Goal: Transaction & Acquisition: Purchase product/service

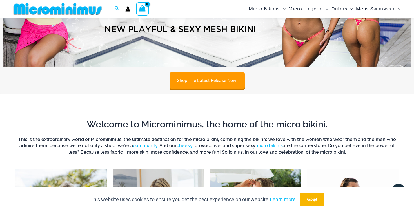
scroll to position [106, 0]
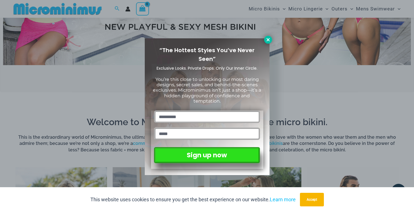
click at [267, 40] on icon at bounding box center [267, 39] width 5 height 5
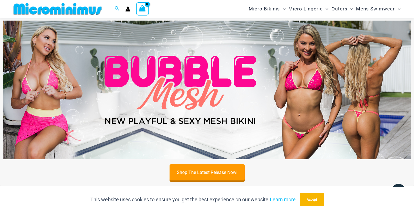
scroll to position [11, 0]
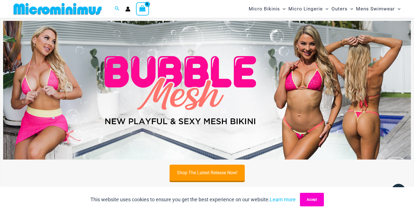
click at [311, 195] on button "Accept" at bounding box center [312, 199] width 24 height 14
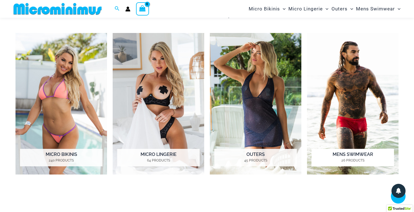
scroll to position [240, 0]
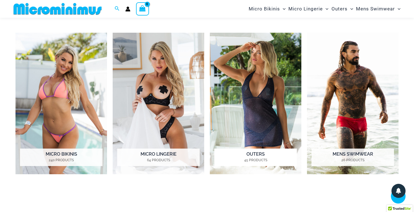
click at [273, 157] on mark "45 Products" at bounding box center [255, 159] width 82 height 5
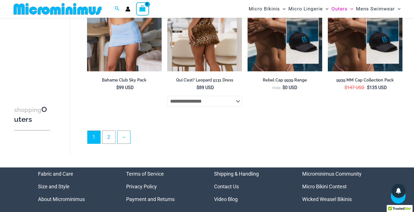
scroll to position [1322, 0]
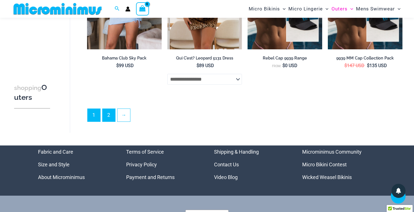
click at [109, 114] on link "2" at bounding box center [108, 115] width 13 height 13
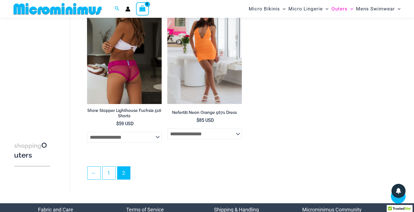
scroll to position [579, 0]
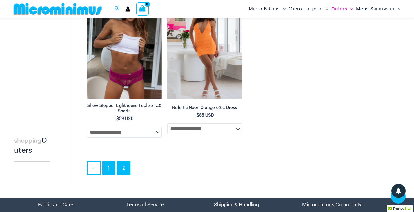
click at [108, 168] on link "1" at bounding box center [108, 167] width 13 height 13
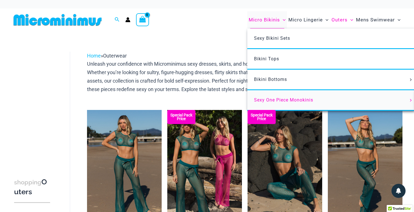
click at [259, 99] on span "Sexy One Piece Monokinis" at bounding box center [283, 99] width 59 height 5
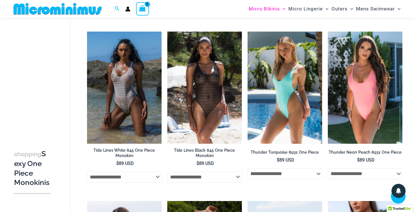
scroll to position [704, 0]
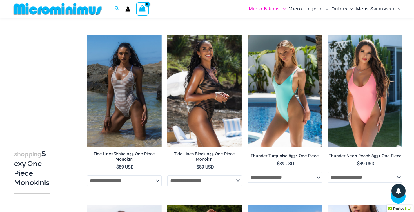
click at [221, 113] on img at bounding box center [204, 91] width 75 height 112
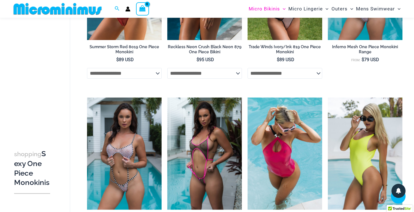
scroll to position [303, 0]
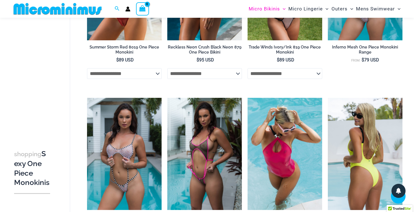
click at [356, 142] on img at bounding box center [365, 154] width 75 height 112
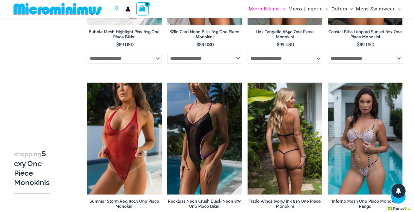
scroll to position [149, 0]
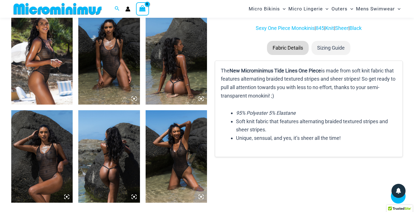
scroll to position [340, 0]
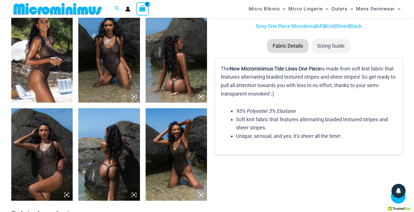
click at [55, 68] on img at bounding box center [41, 56] width 61 height 92
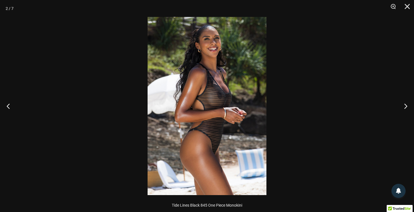
click at [60, 64] on div at bounding box center [207, 106] width 414 height 212
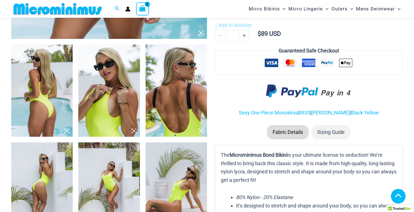
scroll to position [306, 0]
click at [55, 98] on img at bounding box center [41, 90] width 61 height 92
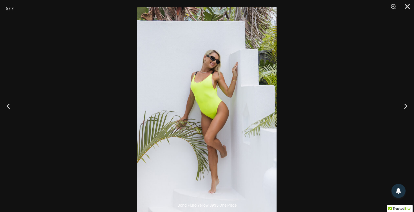
click at [196, 91] on img at bounding box center [206, 111] width 139 height 209
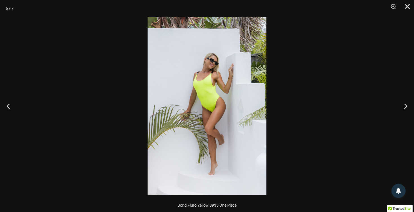
click at [196, 91] on img at bounding box center [206, 106] width 119 height 178
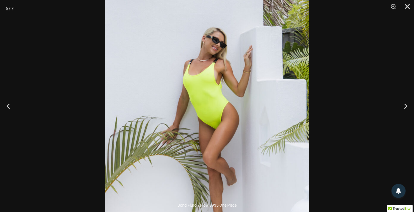
click at [91, 72] on div at bounding box center [207, 106] width 414 height 212
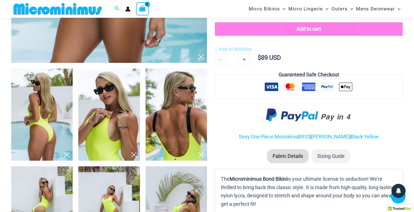
scroll to position [288, 0]
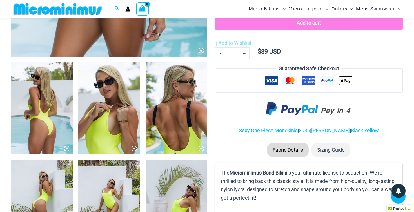
click at [330, 145] on li "Sizing Guide" at bounding box center [330, 150] width 39 height 14
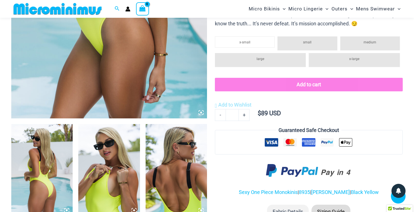
scroll to position [221, 0]
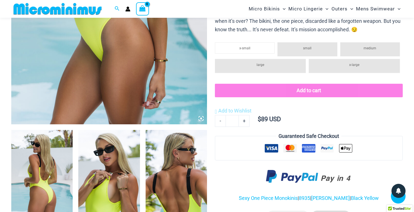
click at [357, 44] on li "medium" at bounding box center [370, 49] width 60 height 14
click at [312, 48] on li "small" at bounding box center [307, 49] width 60 height 14
click at [275, 64] on li "large" at bounding box center [260, 66] width 91 height 14
click at [325, 66] on li "x-large" at bounding box center [353, 66] width 91 height 14
click at [257, 44] on li "x-small" at bounding box center [245, 47] width 60 height 11
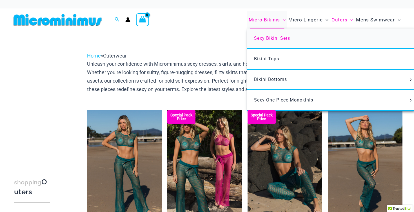
click at [269, 39] on span "Sexy Bikini Sets" at bounding box center [272, 37] width 36 height 5
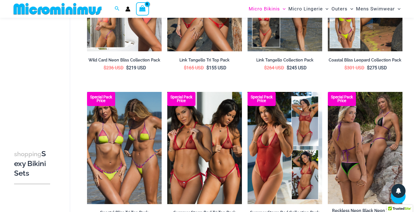
scroll to position [279, 0]
